Goal: Task Accomplishment & Management: Complete application form

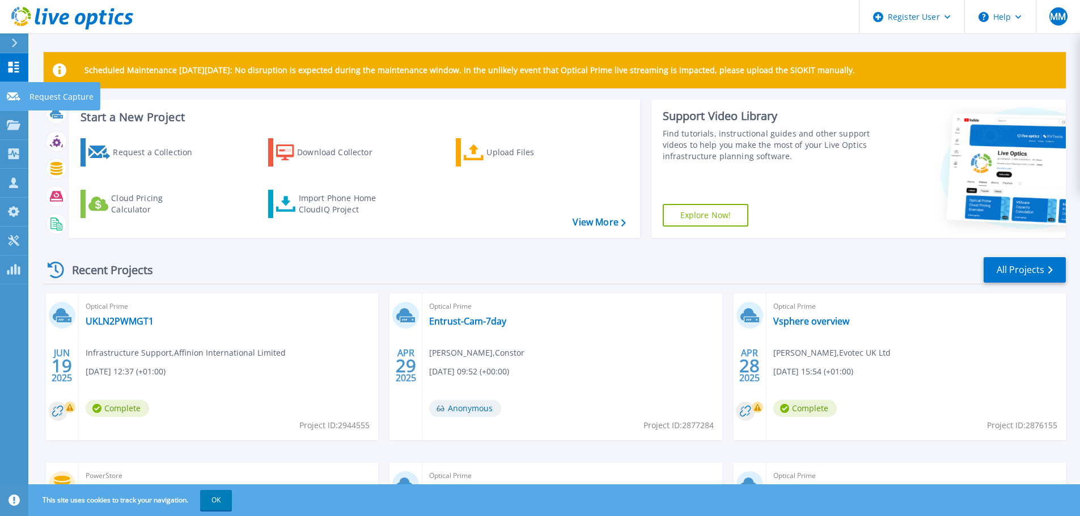
click at [39, 95] on p "Request Capture" at bounding box center [61, 96] width 64 height 29
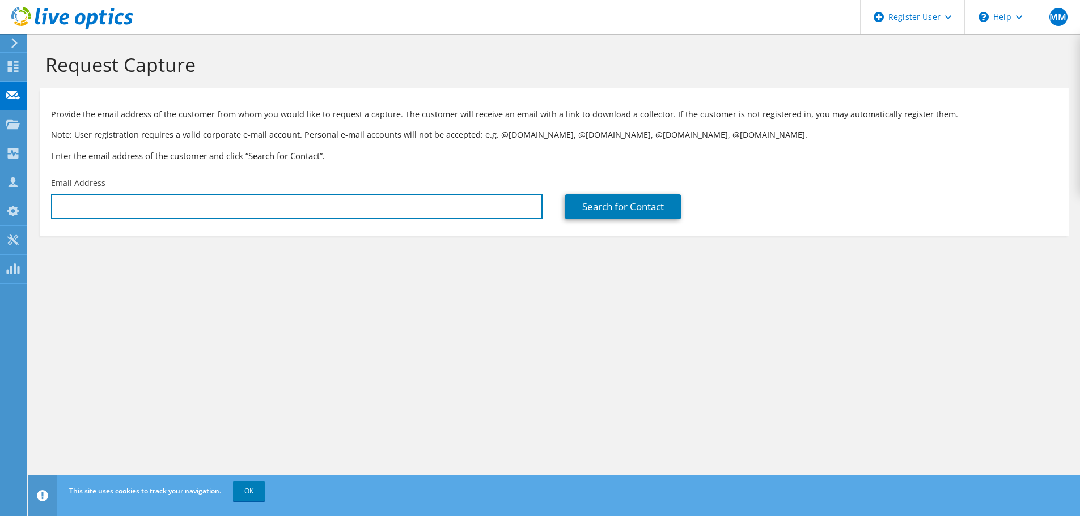
drag, startPoint x: 108, startPoint y: 207, endPoint x: 196, endPoint y: 294, distance: 122.6
click at [108, 207] on input "text" at bounding box center [296, 206] width 491 height 25
click at [83, 202] on input "text" at bounding box center [296, 206] width 491 height 25
paste input "peter.nightingale@atlascopco.com"
type input "peter.nightingale@atlascopco.com"
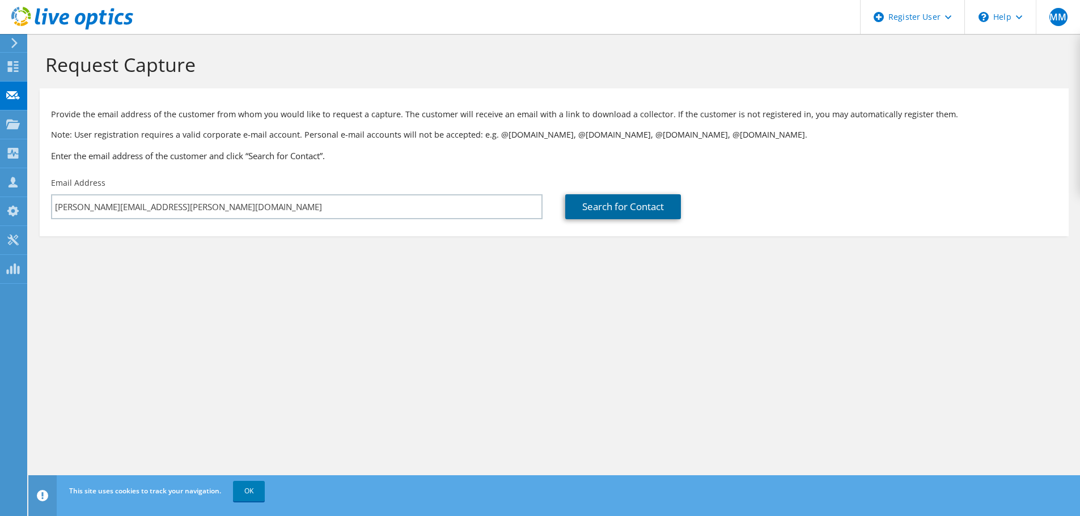
click at [601, 210] on link "Search for Contact" at bounding box center [623, 206] width 116 height 25
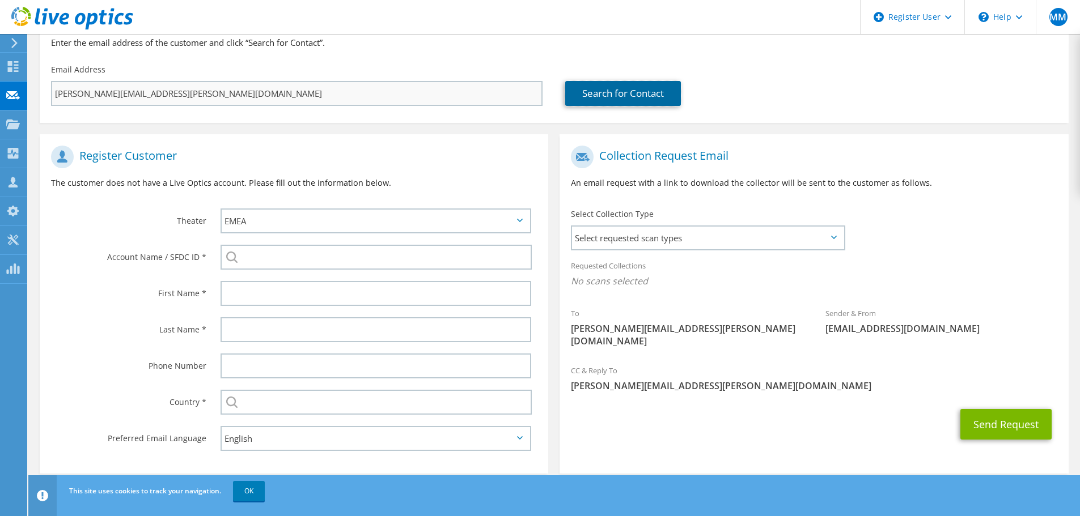
scroll to position [128, 0]
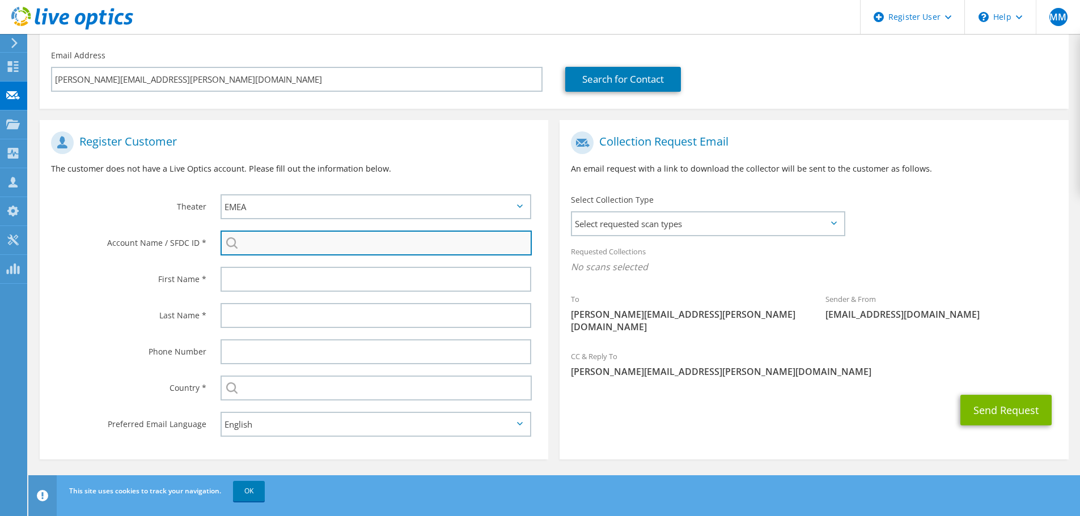
click at [294, 244] on input "search" at bounding box center [375, 243] width 311 height 25
click at [289, 257] on li "ATLAS COPCO AB : 1702733272" at bounding box center [307, 251] width 175 height 14
type input "ATLAS COPCO AB : 1702733272"
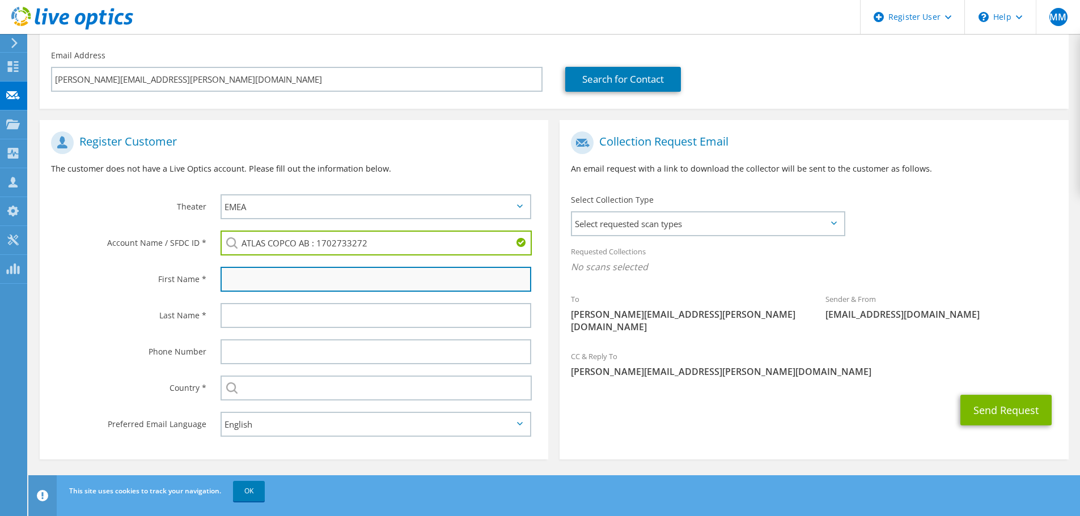
click at [304, 278] on input "text" at bounding box center [375, 279] width 311 height 25
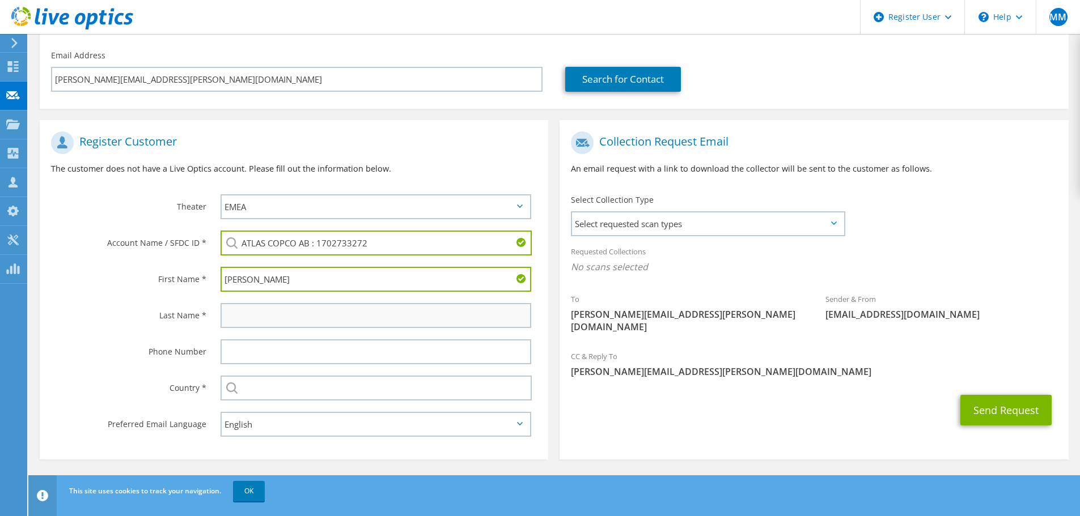
type input "Peter"
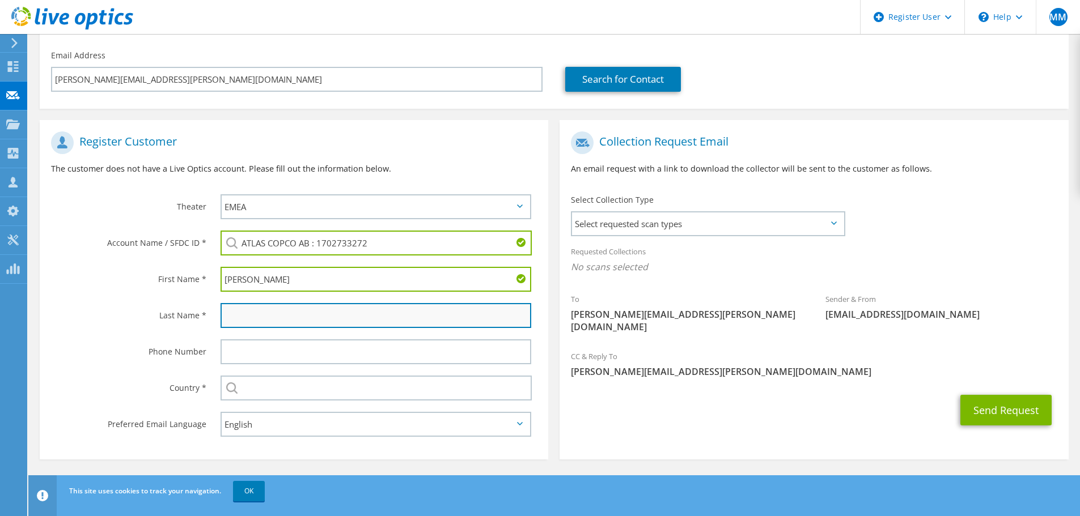
click at [278, 315] on input "text" at bounding box center [375, 315] width 311 height 25
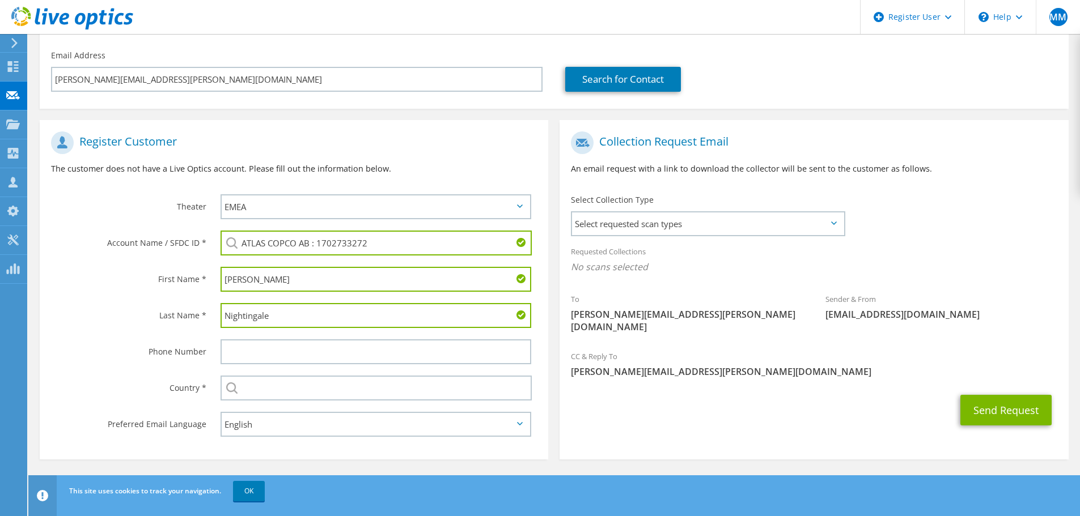
type input "Nightingale"
click at [37, 272] on div "Register Customer The customer does not have a Live Optics account. Please fill…" at bounding box center [294, 292] width 520 height 345
click at [834, 225] on icon at bounding box center [834, 223] width 6 height 3
click at [814, 223] on span "Select requested scan types" at bounding box center [707, 224] width 271 height 23
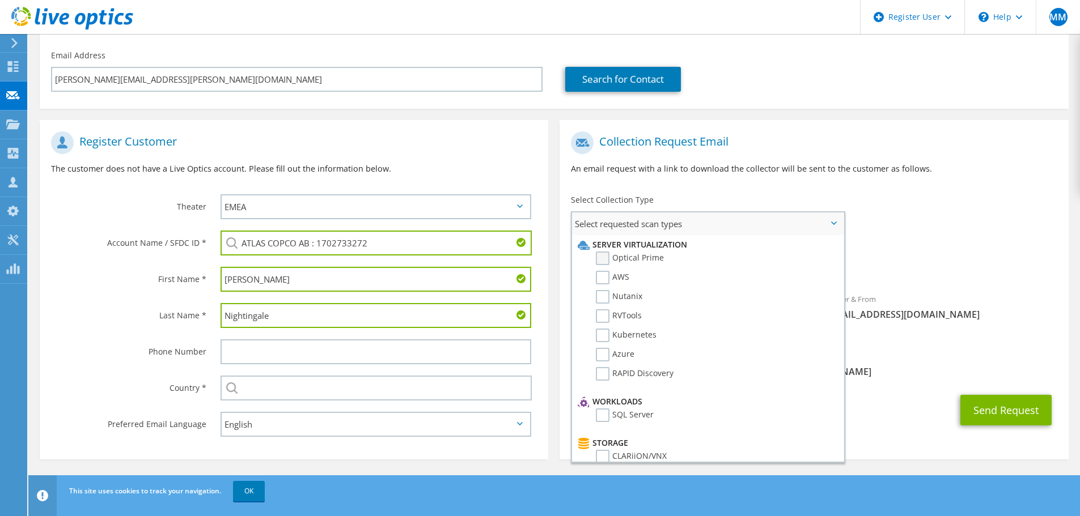
click at [606, 256] on label "Optical Prime" at bounding box center [630, 259] width 68 height 14
click at [0, 0] on input "Optical Prime" at bounding box center [0, 0] width 0 height 0
click at [889, 393] on div "Send Request" at bounding box center [813, 414] width 508 height 42
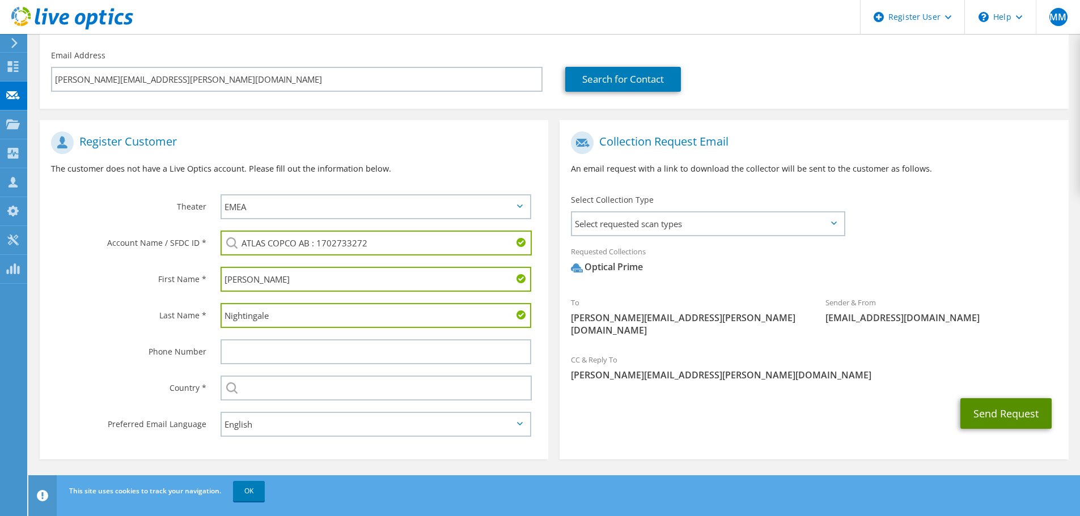
click at [1000, 404] on button "Send Request" at bounding box center [1005, 413] width 91 height 31
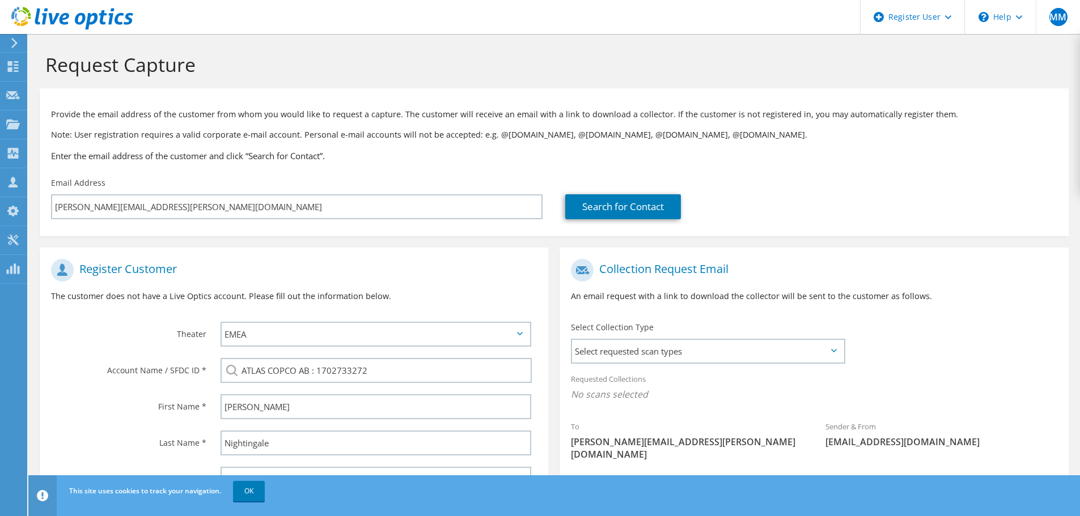
click at [903, 207] on div "Search for Contact" at bounding box center [810, 206] width 491 height 25
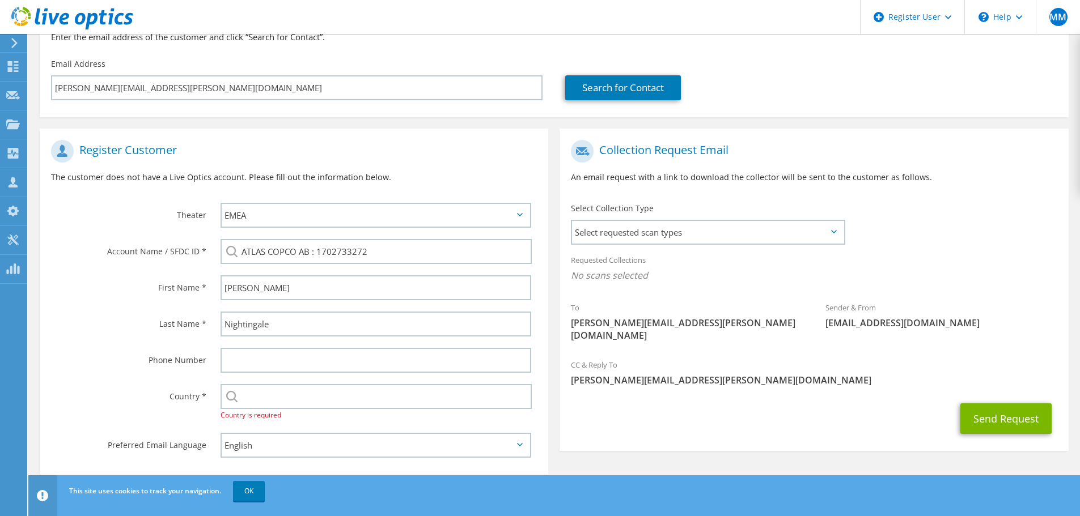
scroll to position [140, 0]
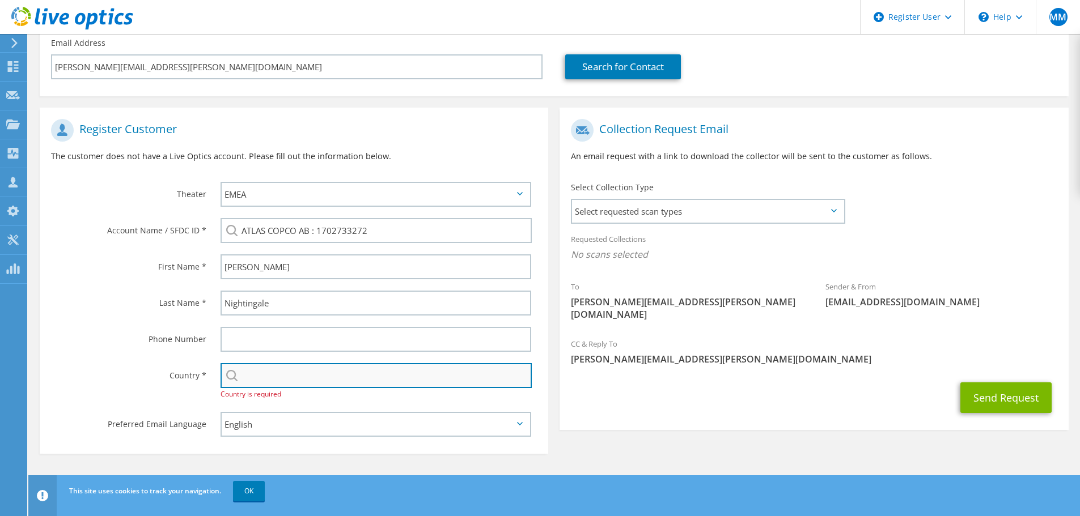
click at [329, 373] on input "text" at bounding box center [375, 375] width 311 height 25
type input "[GEOGRAPHIC_DATA]"
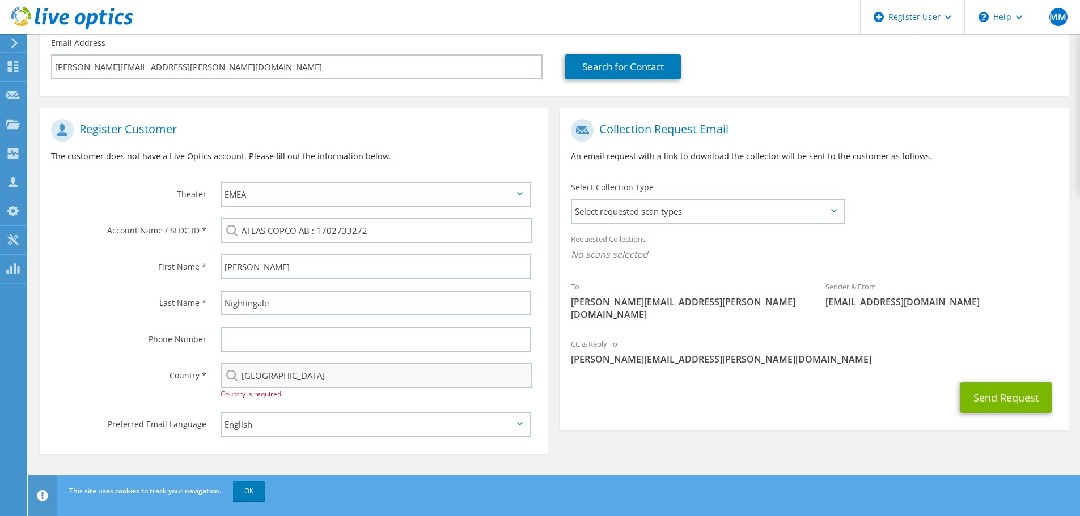
type input "07413880089"
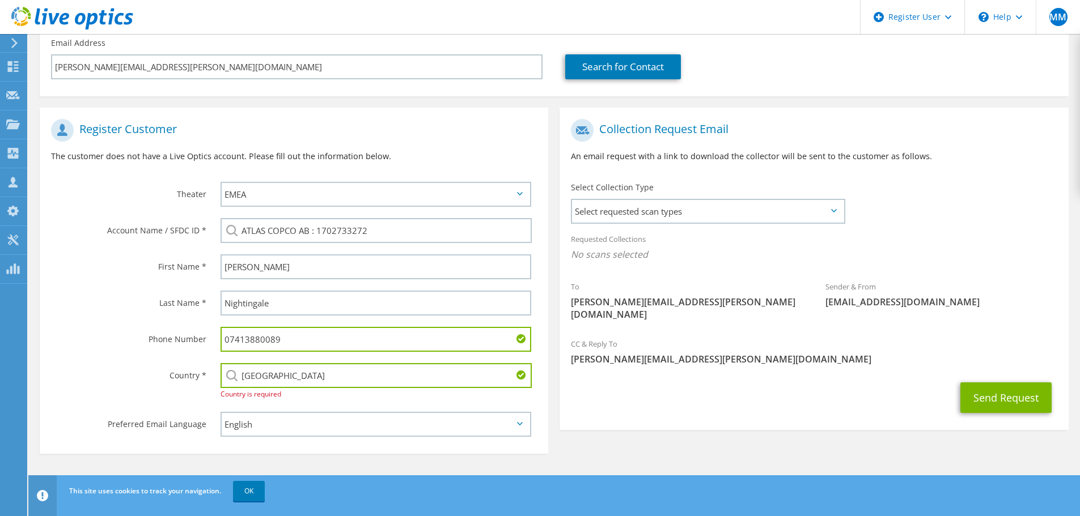
drag, startPoint x: 312, startPoint y: 343, endPoint x: 112, endPoint y: 330, distance: 199.9
click at [117, 331] on div "Phone Number 07413880089" at bounding box center [294, 339] width 508 height 36
click at [743, 448] on div "Register Customer The customer does not have a Live Optics account. Please fill…" at bounding box center [554, 277] width 1040 height 363
click at [425, 338] on input "text" at bounding box center [375, 339] width 311 height 25
type input "01234567"
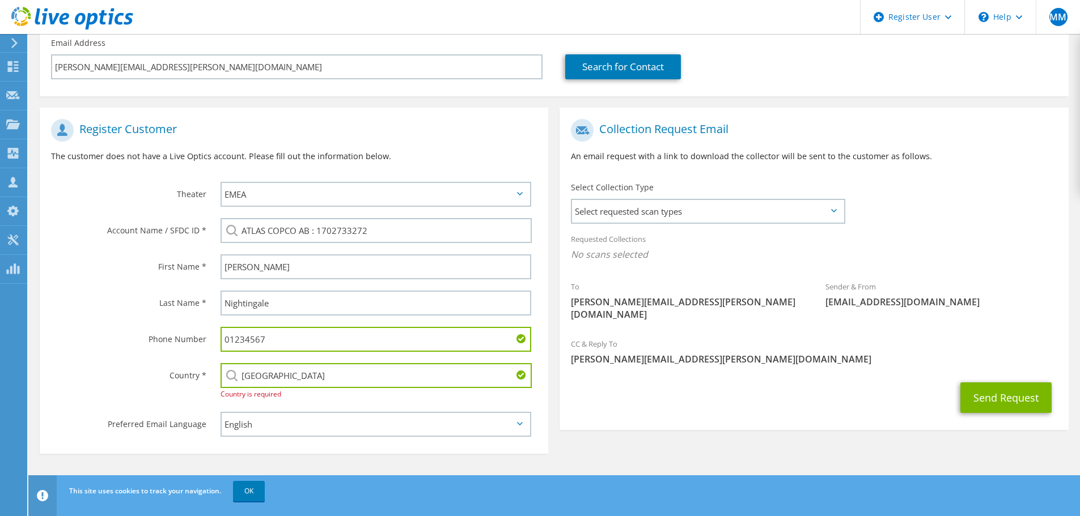
click at [736, 440] on div "Register Customer The customer does not have a Live Optics account. Please fill…" at bounding box center [554, 277] width 1040 height 363
click at [345, 375] on input "[GEOGRAPHIC_DATA]" at bounding box center [375, 375] width 311 height 25
click at [228, 377] on div "Select [GEOGRAPHIC_DATA] [GEOGRAPHIC_DATA] [GEOGRAPHIC_DATA] [GEOGRAPHIC_DATA] …" at bounding box center [375, 375] width 311 height 25
click at [522, 379] on div "Select [GEOGRAPHIC_DATA] [GEOGRAPHIC_DATA] [GEOGRAPHIC_DATA] [GEOGRAPHIC_DATA] …" at bounding box center [375, 375] width 311 height 25
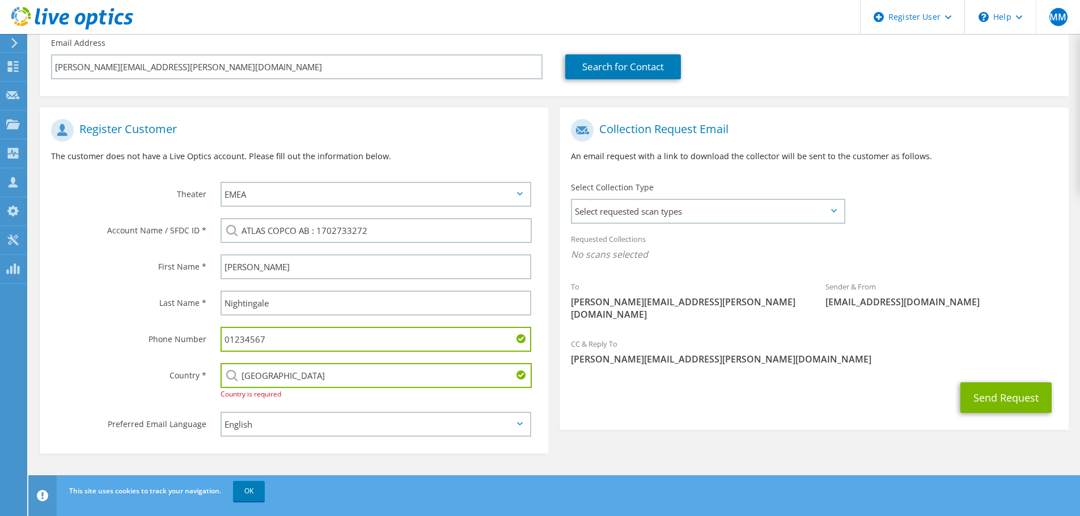
drag, startPoint x: 417, startPoint y: 377, endPoint x: 426, endPoint y: 382, distance: 9.9
click at [417, 377] on input "[GEOGRAPHIC_DATA]" at bounding box center [375, 375] width 311 height 25
click at [691, 425] on div "Register Customer The customer does not have a Live Optics account. Please fill…" at bounding box center [554, 277] width 1040 height 363
click at [835, 212] on icon at bounding box center [834, 210] width 6 height 3
click at [831, 212] on icon at bounding box center [834, 210] width 6 height 3
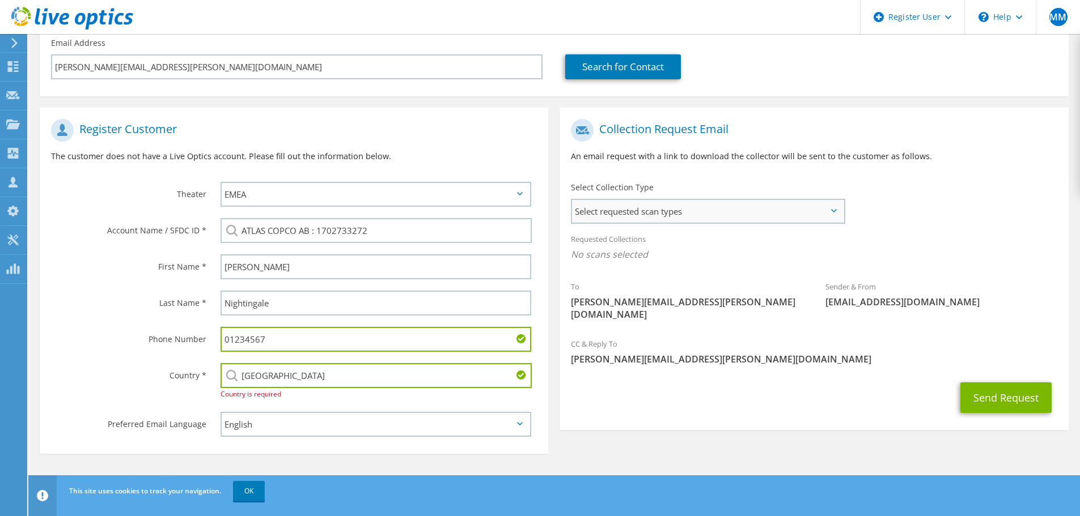
click at [758, 212] on span "Select requested scan types" at bounding box center [707, 211] width 271 height 23
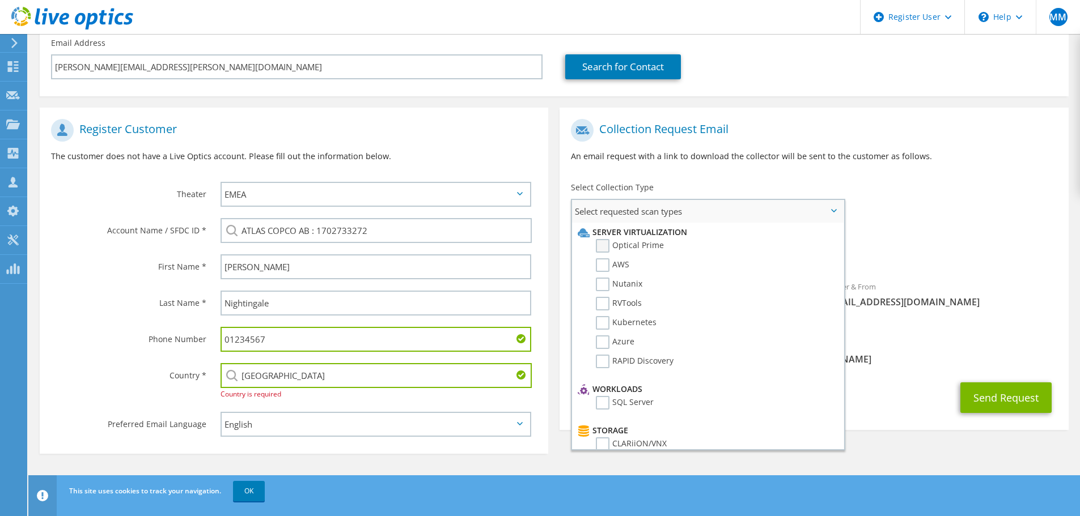
click at [604, 241] on label "Optical Prime" at bounding box center [630, 246] width 68 height 14
click at [0, 0] on input "Optical Prime" at bounding box center [0, 0] width 0 height 0
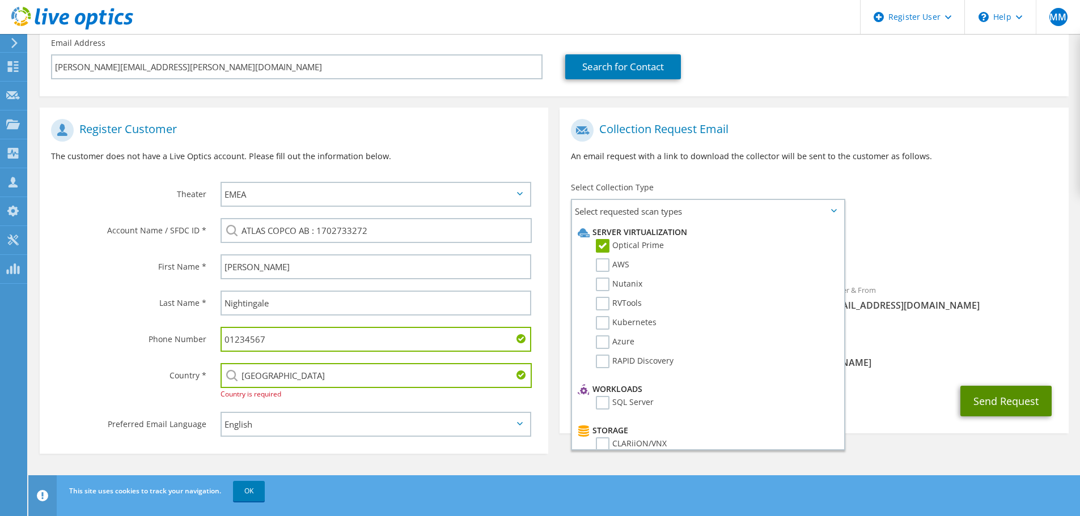
click at [1000, 389] on button "Send Request" at bounding box center [1005, 401] width 91 height 31
